Goal: Use online tool/utility: Utilize a website feature to perform a specific function

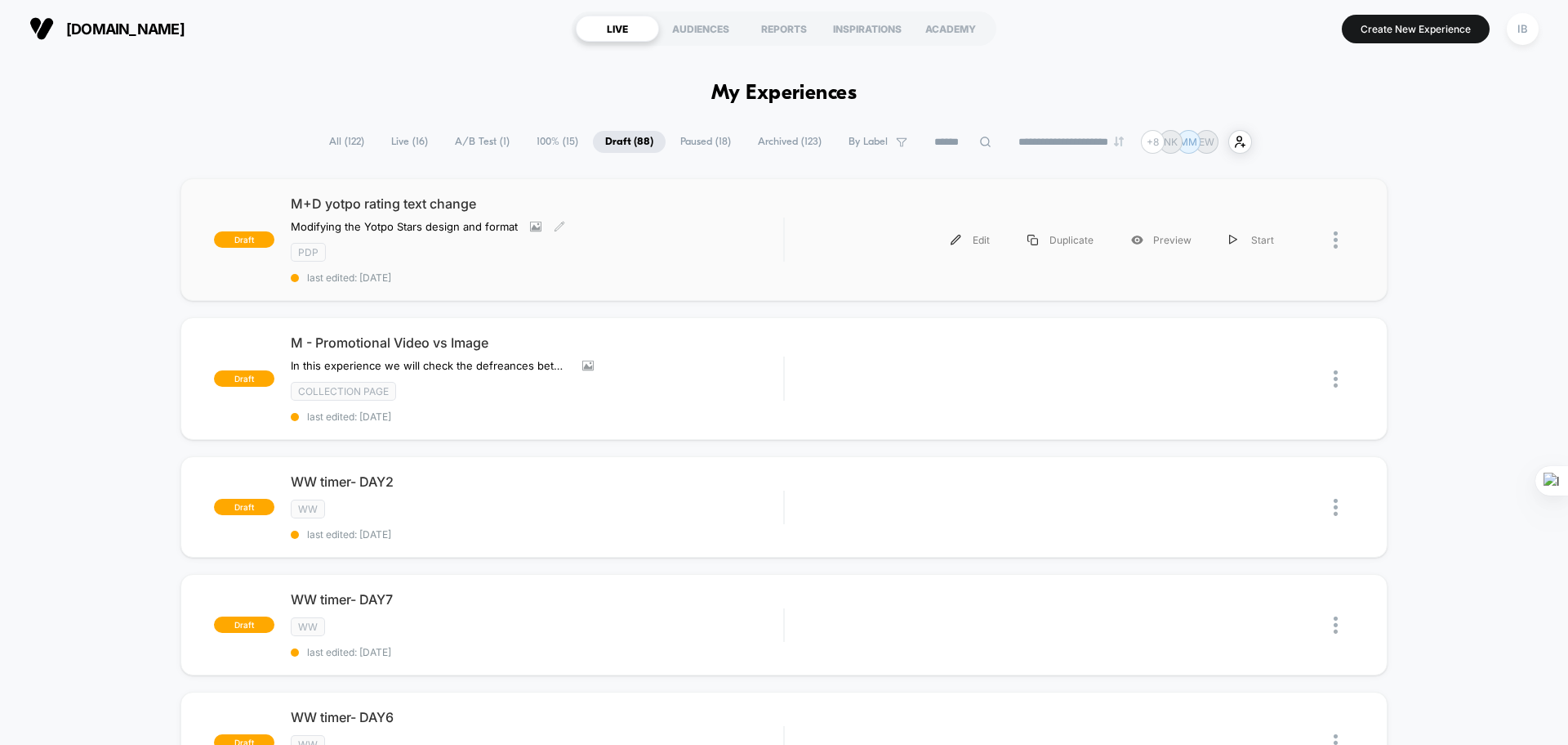
click at [671, 237] on div "M+D yotpo rating text change Modifying the Yotpo Stars design and format Click …" at bounding box center [537, 239] width 492 height 88
click at [594, 250] on div "pdp" at bounding box center [537, 251] width 492 height 19
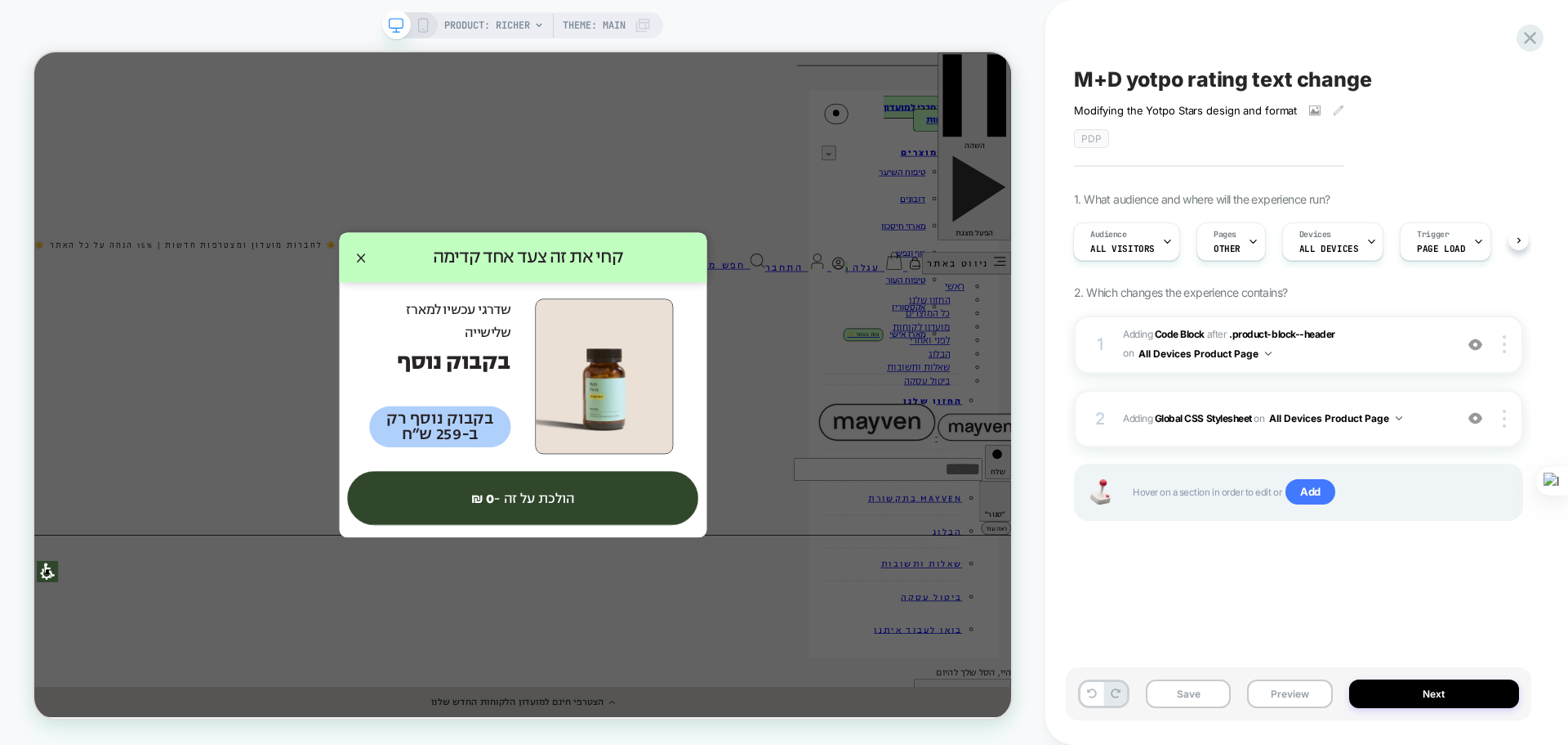
click at [589, 25] on span "Theme: MAIN" at bounding box center [594, 25] width 63 height 26
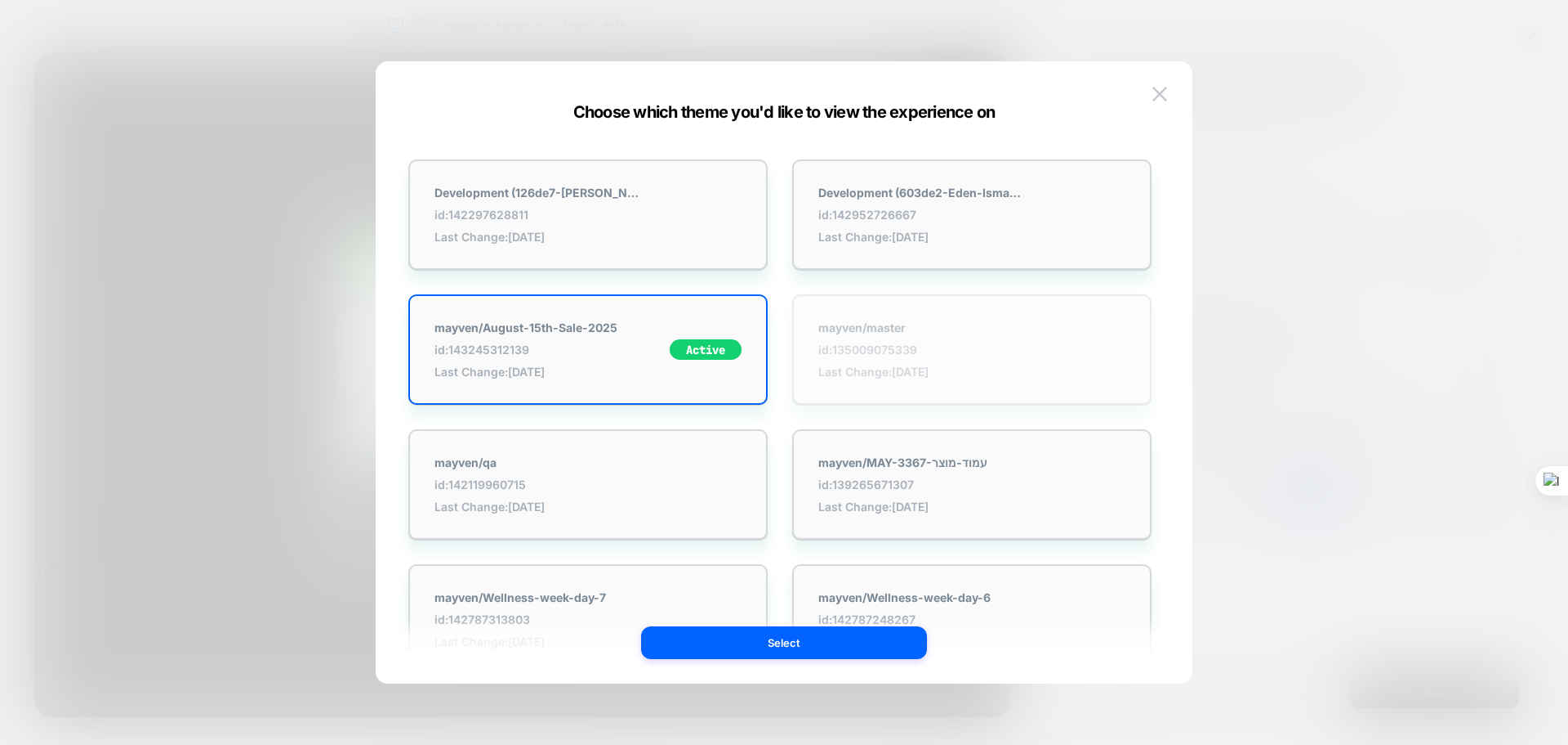
click at [886, 350] on span "id: 135009075339" at bounding box center [873, 348] width 111 height 14
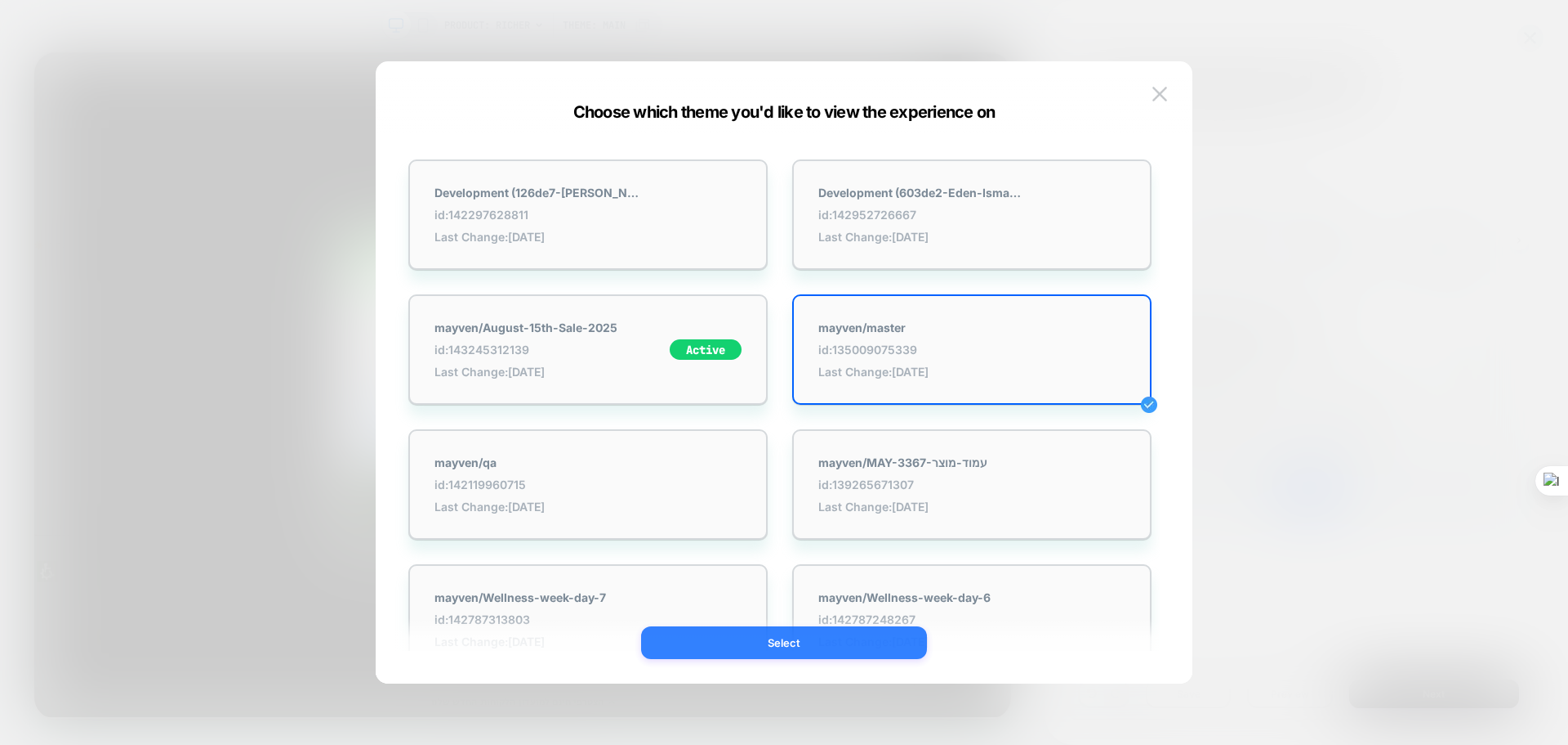
click at [798, 652] on button "Select" at bounding box center [784, 642] width 286 height 33
